Goal: Information Seeking & Learning: Learn about a topic

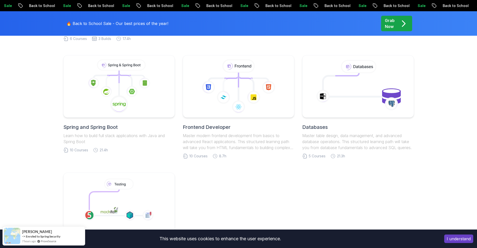
scroll to position [210, 0]
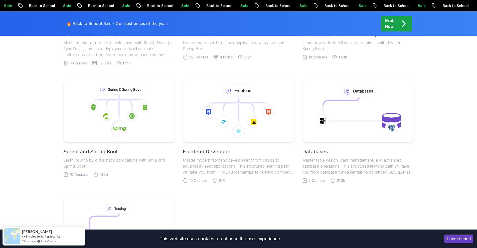
click at [97, 143] on link "Spring and Spring Boot Learn how to build full stack applications with Java and…" at bounding box center [118, 129] width 111 height 98
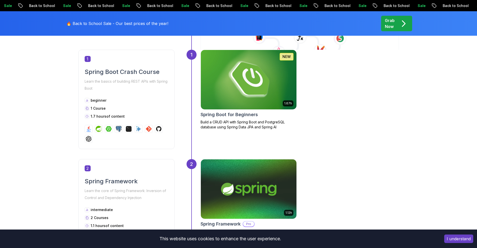
scroll to position [240, 0]
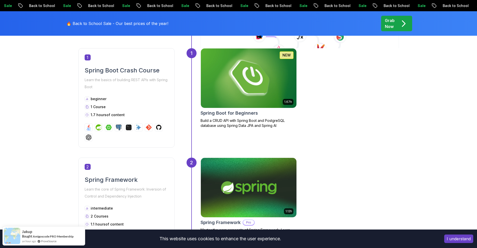
click at [282, 98] on img at bounding box center [248, 78] width 100 height 63
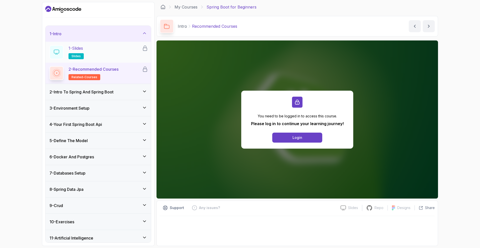
click at [104, 50] on div "1 - Slides slides" at bounding box center [96, 52] width 93 height 14
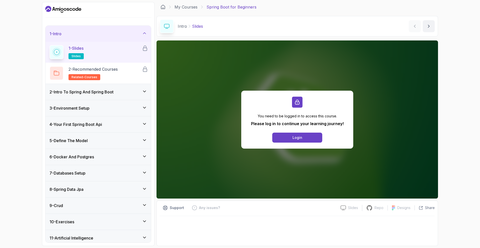
click at [103, 156] on div "6 - Docker And Postgres" at bounding box center [99, 157] width 98 height 6
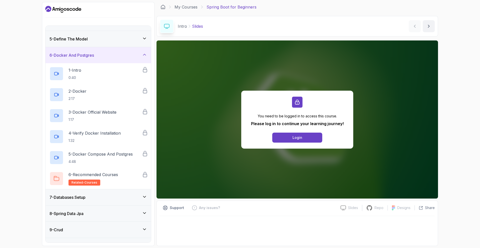
scroll to position [60, 0]
click at [89, 93] on div "2 - Docker 2:17" at bounding box center [96, 95] width 93 height 14
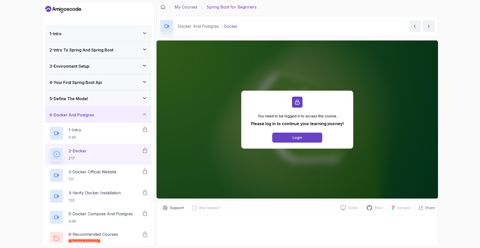
click at [114, 114] on div "6 - Docker And Postgres" at bounding box center [99, 115] width 98 height 6
